Goal: Task Accomplishment & Management: Complete application form

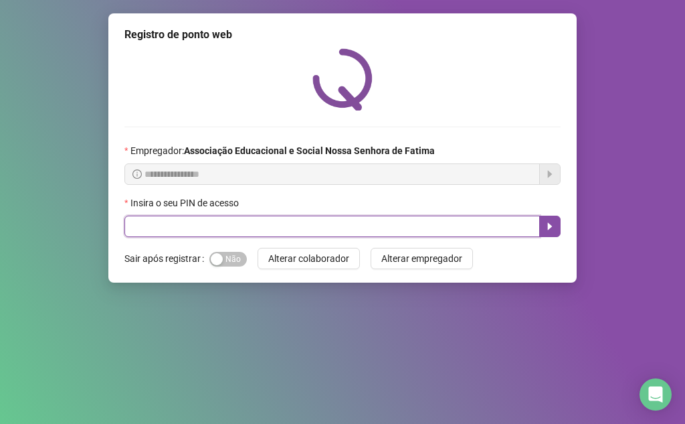
click at [325, 223] on input "text" at bounding box center [332, 225] width 416 height 21
type input "***"
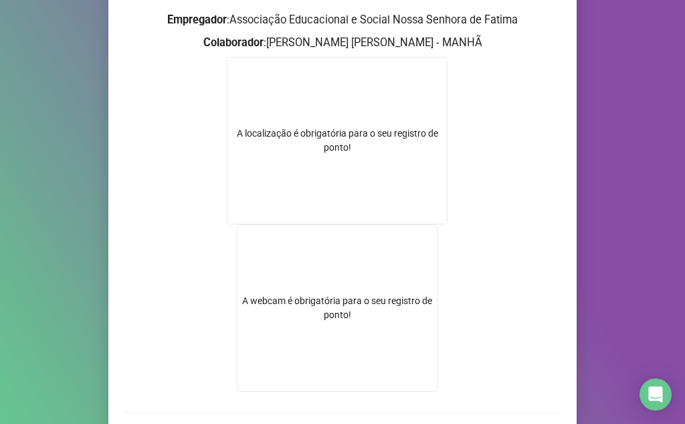
scroll to position [252, 0]
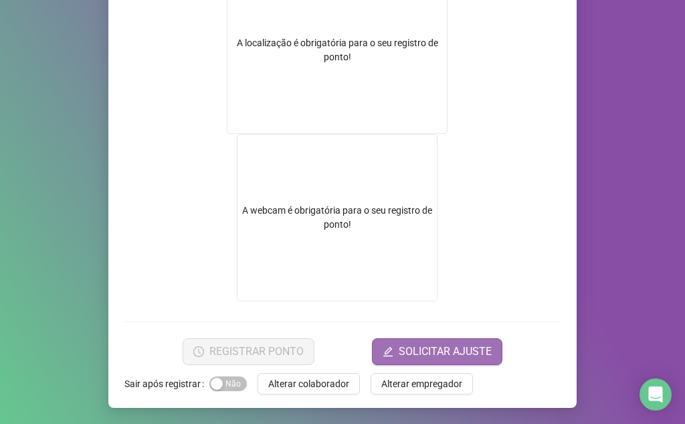
click at [413, 355] on span "SOLICITAR AJUSTE" at bounding box center [445, 351] width 93 height 16
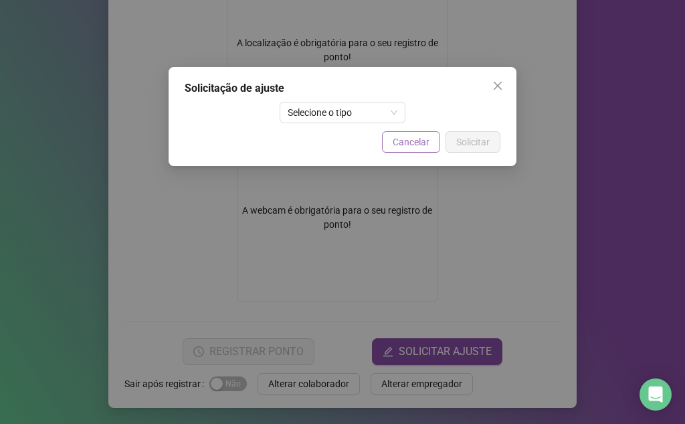
click at [405, 143] on span "Cancelar" at bounding box center [411, 141] width 37 height 15
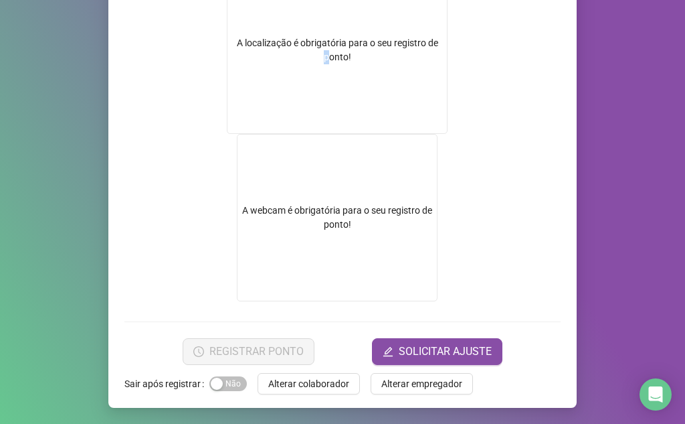
click at [322, 130] on div "A localização é obrigatória para o seu registro de ponto!" at bounding box center [337, 50] width 221 height 167
drag, startPoint x: 322, startPoint y: 130, endPoint x: 332, endPoint y: 212, distance: 82.9
click at [321, 131] on div "A localização é obrigatória para o seu registro de ponto!" at bounding box center [337, 50] width 221 height 167
drag, startPoint x: 332, startPoint y: 212, endPoint x: 335, endPoint y: 218, distance: 6.9
click at [333, 212] on video at bounding box center [337, 217] width 201 height 167
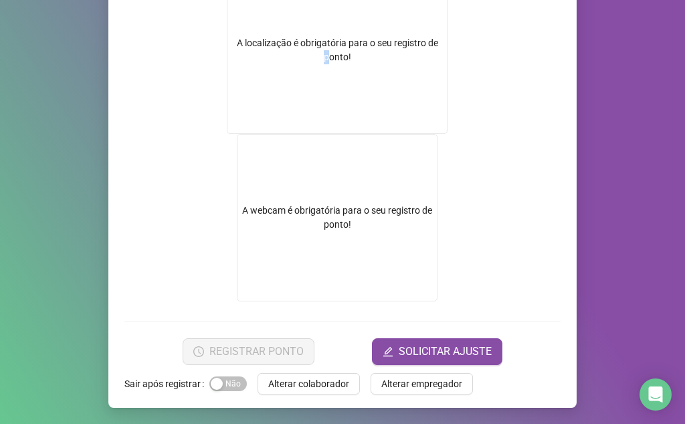
drag, startPoint x: 335, startPoint y: 218, endPoint x: 306, endPoint y: 256, distance: 48.2
click at [329, 232] on video at bounding box center [337, 217] width 201 height 167
drag, startPoint x: 225, startPoint y: 355, endPoint x: 181, endPoint y: 384, distance: 52.7
click at [183, 383] on div "Registro de ponto web 07:39:55 Empregador : Associação Educacional e Social Nos…" at bounding box center [342, 85] width 468 height 646
click at [216, 382] on button "Sim Não" at bounding box center [227, 383] width 37 height 15
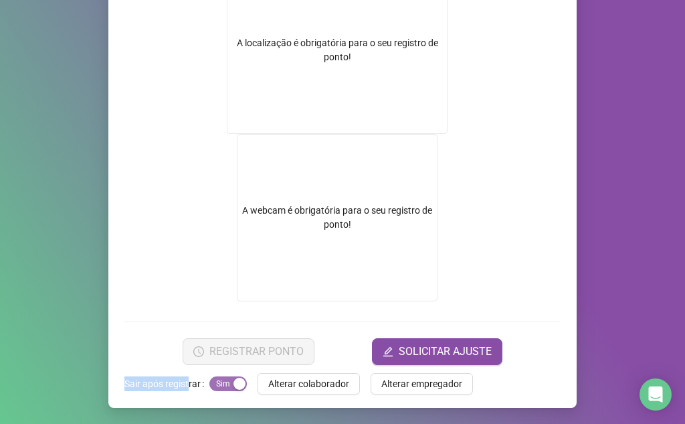
click at [218, 388] on span "Sim Não" at bounding box center [227, 383] width 37 height 15
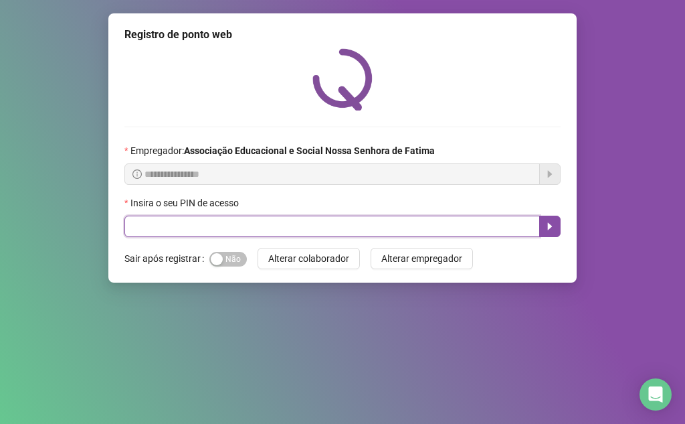
click at [323, 223] on input "text" at bounding box center [332, 225] width 416 height 21
type input "***"
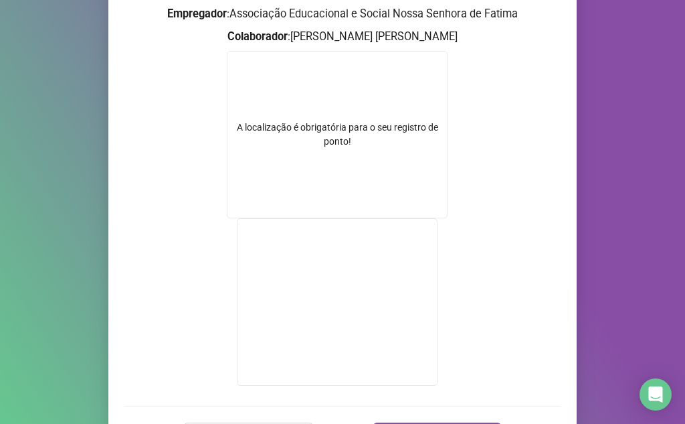
scroll to position [134, 0]
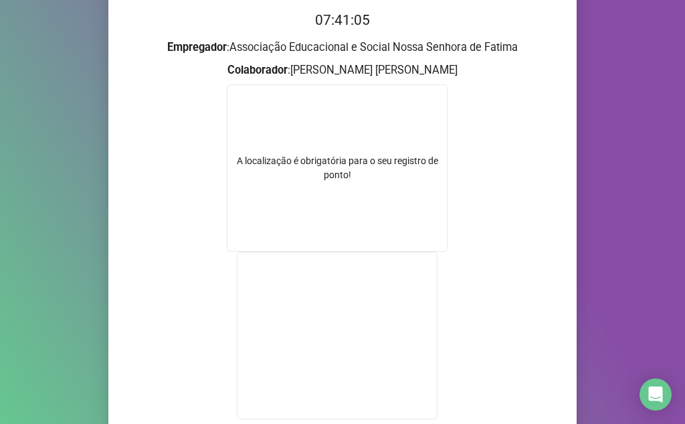
click at [353, 183] on div "A localização é obrigatória para o seu registro de ponto!" at bounding box center [337, 167] width 221 height 167
click at [356, 177] on div "A localização é obrigatória para o seu registro de ponto!" at bounding box center [337, 168] width 219 height 28
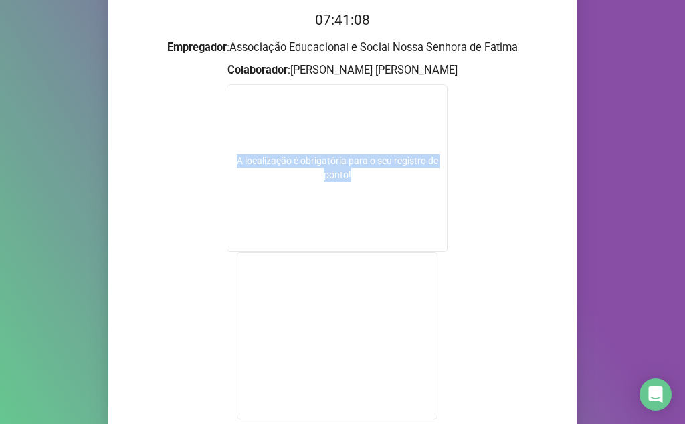
click at [356, 177] on div "A localização é obrigatória para o seu registro de ponto!" at bounding box center [337, 168] width 219 height 28
